Goal: Check status: Check status

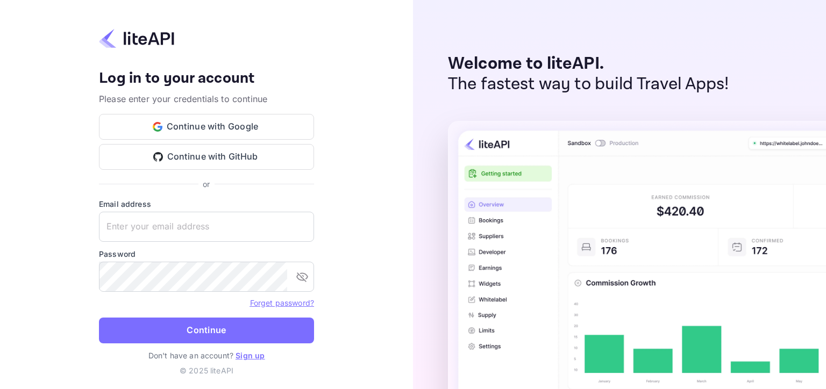
type input "[EMAIL_ADDRESS][DOMAIN_NAME]"
click at [271, 331] on button "Continue" at bounding box center [206, 331] width 215 height 26
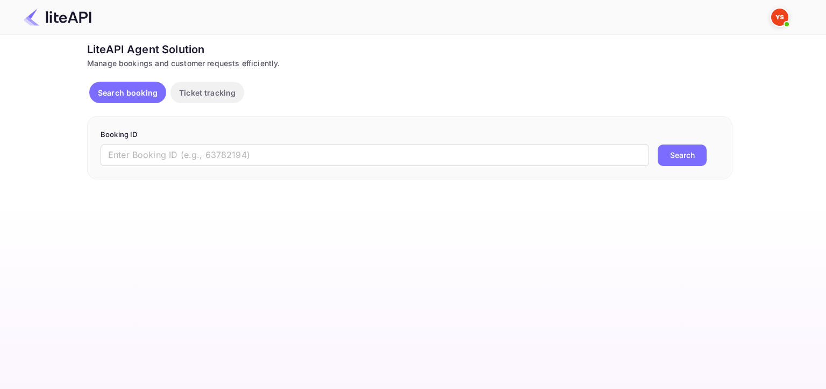
click at [263, 157] on input "text" at bounding box center [375, 156] width 549 height 22
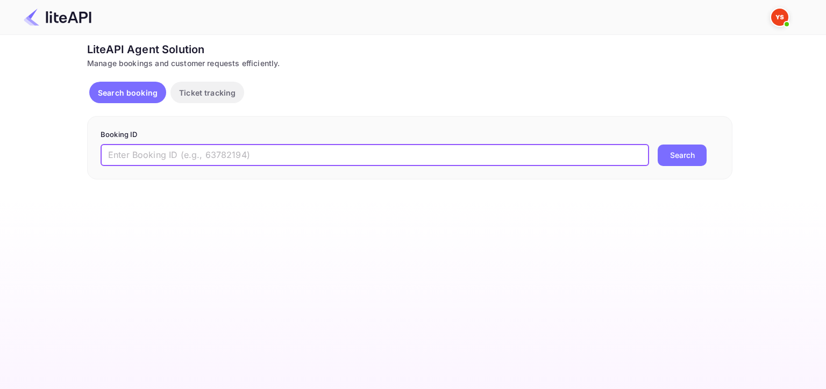
paste input "6889887"
type input "6889887"
click at [658, 145] on button "Search" at bounding box center [682, 156] width 49 height 22
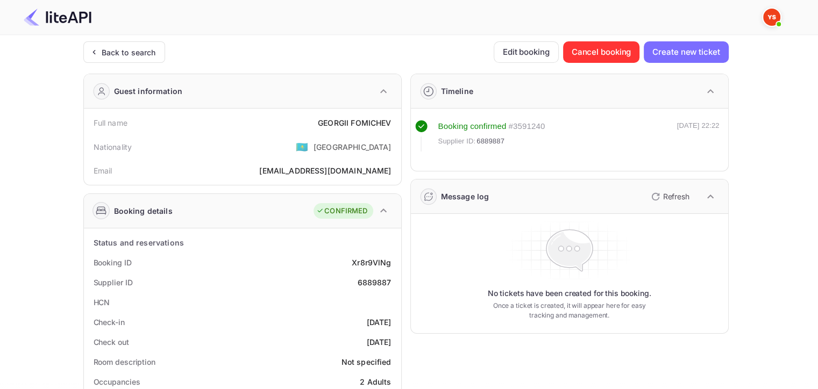
scroll to position [24, 0]
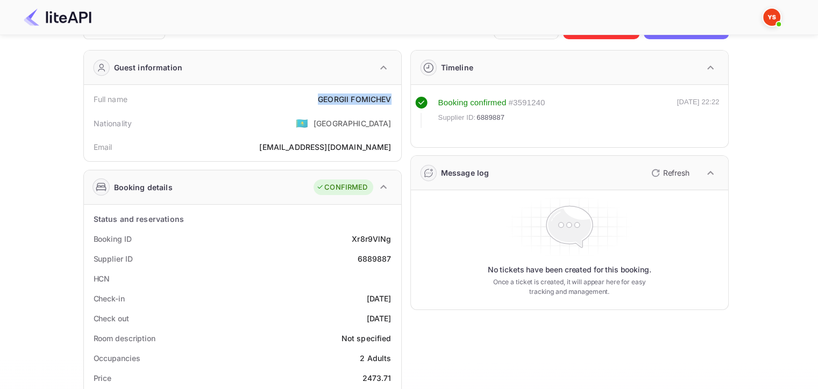
drag, startPoint x: 317, startPoint y: 95, endPoint x: 394, endPoint y: 98, distance: 76.4
click at [394, 98] on div "Full name [PERSON_NAME]" at bounding box center [242, 99] width 309 height 20
copy div "[PERSON_NAME]"
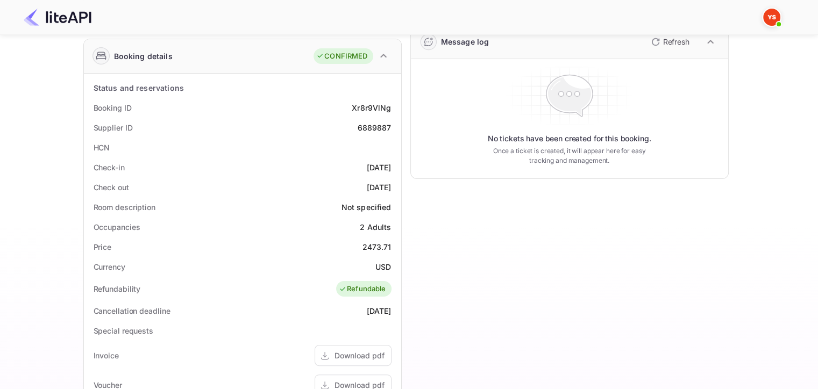
scroll to position [157, 0]
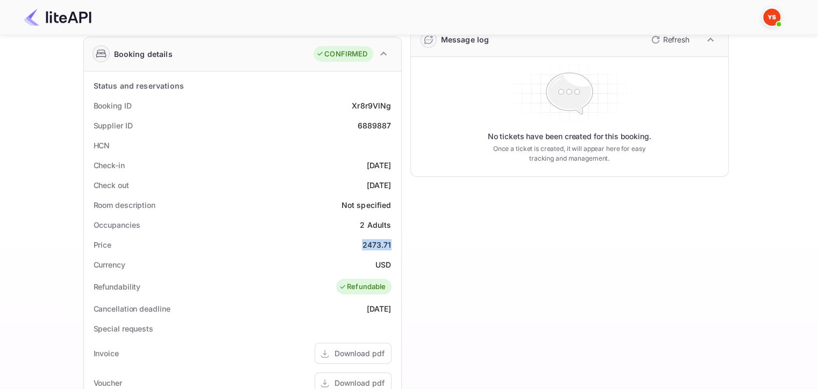
drag, startPoint x: 360, startPoint y: 240, endPoint x: 392, endPoint y: 243, distance: 32.3
click at [392, 243] on div "Price 2473.71" at bounding box center [242, 245] width 309 height 20
copy div "2473.71"
